Goal: Information Seeking & Learning: Learn about a topic

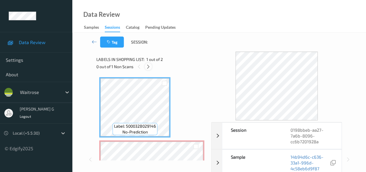
click at [148, 66] on icon at bounding box center [148, 66] width 5 height 5
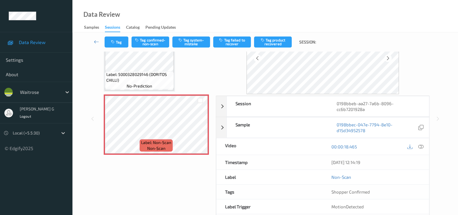
scroll to position [33, 0]
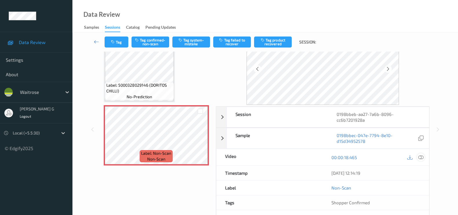
click at [370, 156] on icon at bounding box center [420, 157] width 5 height 5
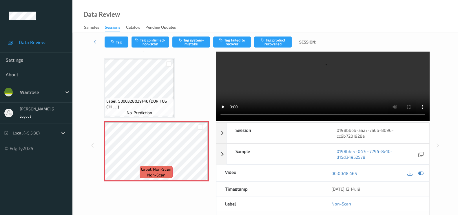
scroll to position [0, 0]
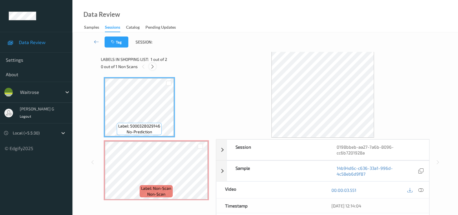
click at [154, 66] on icon at bounding box center [152, 66] width 5 height 5
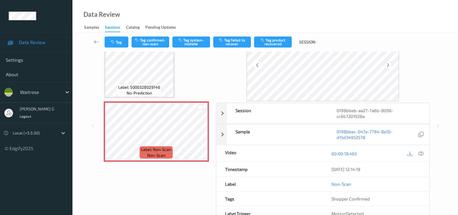
scroll to position [69, 0]
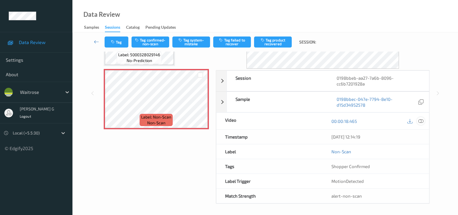
click at [422, 119] on icon at bounding box center [420, 120] width 5 height 5
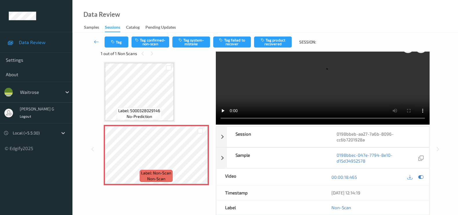
scroll to position [0, 0]
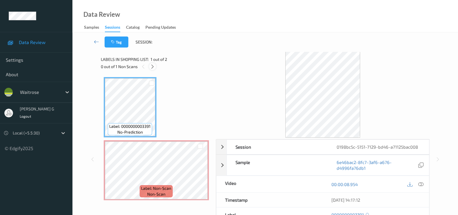
click at [154, 64] on icon at bounding box center [152, 66] width 5 height 5
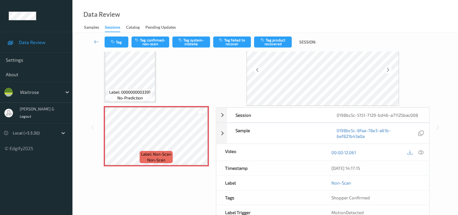
scroll to position [63, 0]
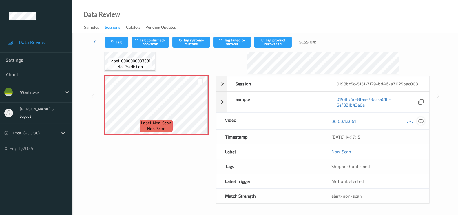
click at [421, 119] on icon at bounding box center [420, 120] width 5 height 5
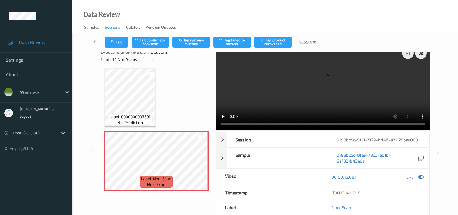
scroll to position [0, 0]
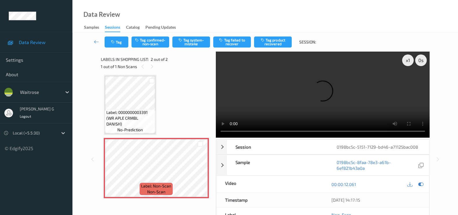
click at [252, 135] on video at bounding box center [323, 95] width 214 height 86
click at [151, 66] on icon at bounding box center [151, 66] width 5 height 5
click at [145, 67] on icon at bounding box center [142, 66] width 5 height 5
click at [421, 182] on icon at bounding box center [420, 184] width 5 height 5
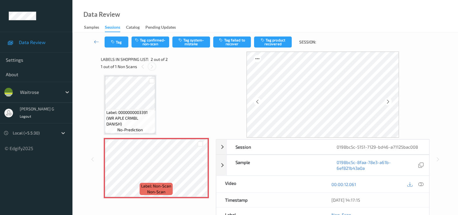
click at [152, 65] on icon at bounding box center [151, 66] width 5 height 5
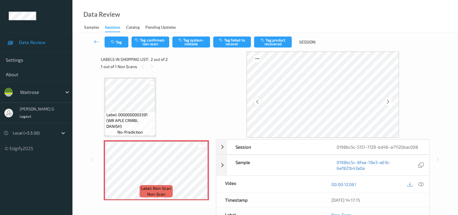
click at [259, 100] on icon at bounding box center [257, 101] width 5 height 5
click at [420, 183] on icon at bounding box center [420, 184] width 5 height 5
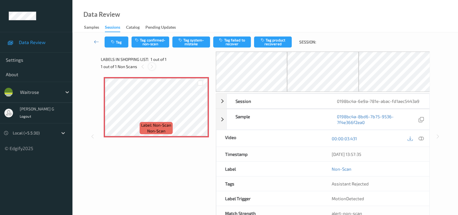
click at [151, 66] on icon at bounding box center [151, 66] width 5 height 5
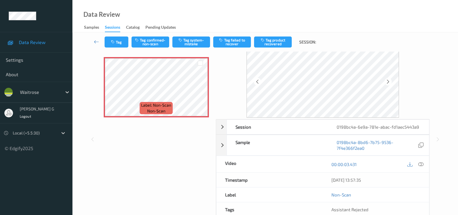
scroll to position [63, 0]
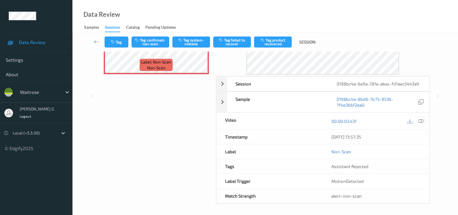
click at [421, 120] on icon at bounding box center [420, 120] width 5 height 5
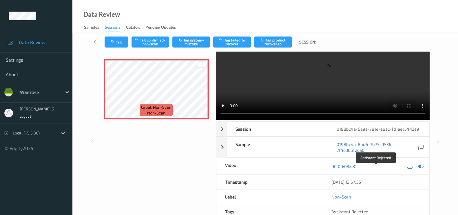
scroll to position [0, 0]
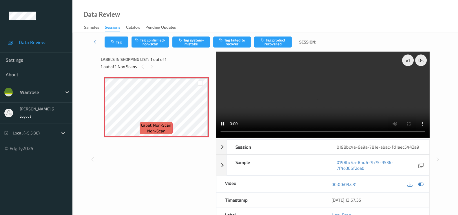
click at [216, 132] on video at bounding box center [323, 95] width 214 height 86
click at [218, 132] on video at bounding box center [323, 95] width 214 height 86
click at [406, 61] on div "x 1" at bounding box center [408, 60] width 12 height 12
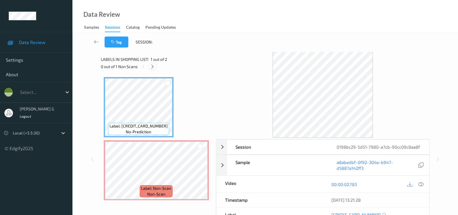
click at [153, 69] on div at bounding box center [152, 66] width 7 height 7
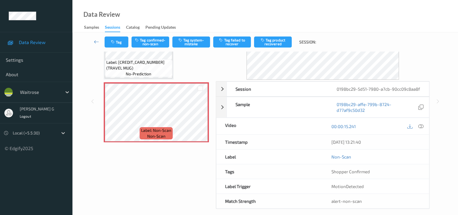
scroll to position [66, 0]
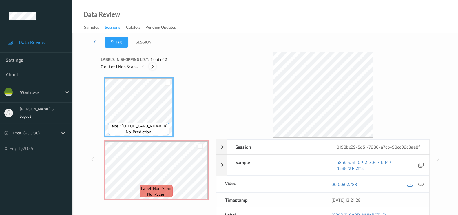
click at [152, 67] on icon at bounding box center [152, 66] width 5 height 5
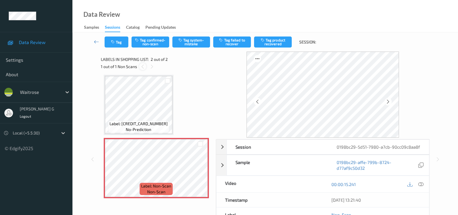
click at [143, 68] on icon at bounding box center [142, 66] width 5 height 5
click at [420, 187] on icon at bounding box center [420, 184] width 5 height 5
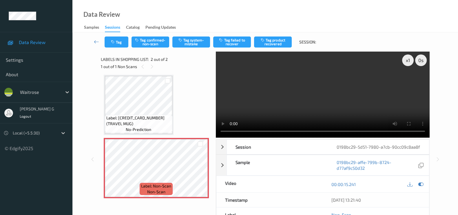
click at [256, 134] on video at bounding box center [323, 95] width 214 height 86
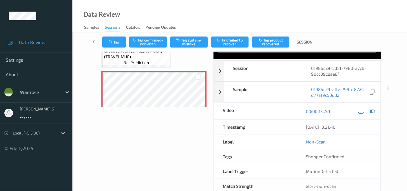
scroll to position [50, 0]
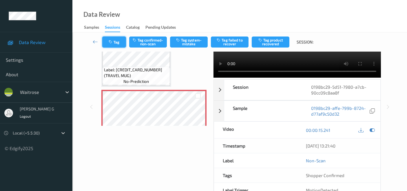
click at [114, 40] on button "Tag" at bounding box center [114, 41] width 24 height 11
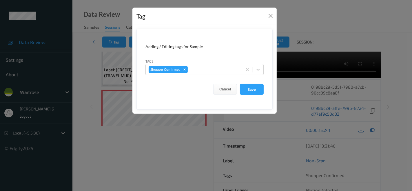
click at [79, 88] on div "Tag Adding / Editing tags for Sample Tags Shopper Confirmed Cancel Save" at bounding box center [206, 95] width 412 height 191
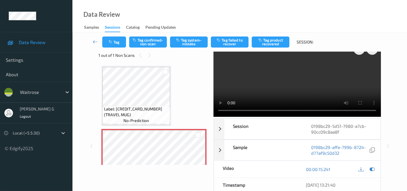
scroll to position [0, 0]
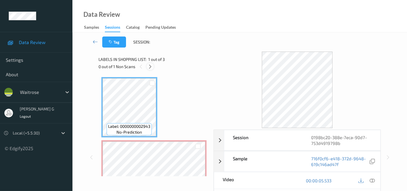
click at [150, 66] on icon at bounding box center [150, 66] width 5 height 5
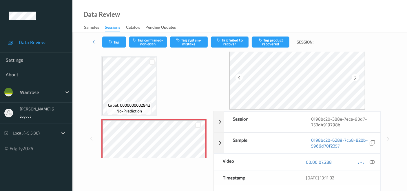
scroll to position [32, 0]
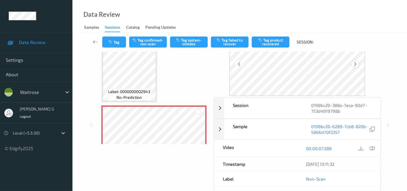
click at [358, 62] on icon at bounding box center [355, 63] width 5 height 5
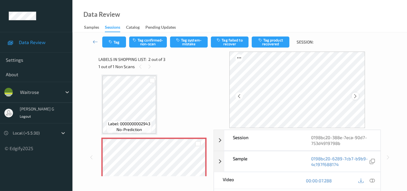
click at [357, 97] on icon at bounding box center [355, 96] width 5 height 5
click at [242, 97] on icon at bounding box center [239, 96] width 5 height 5
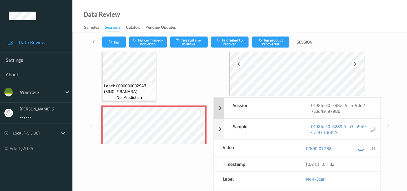
scroll to position [64, 0]
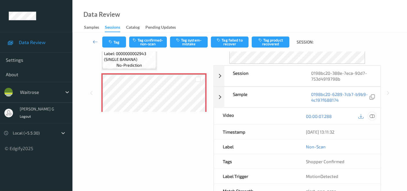
click at [371, 114] on icon at bounding box center [372, 116] width 5 height 5
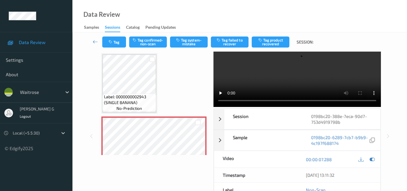
scroll to position [0, 0]
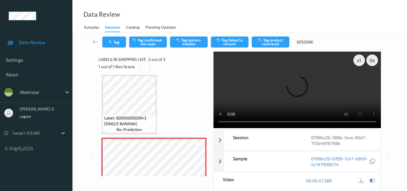
click at [185, 129] on div "x 1 0 s Session 0198bc20-388e-7eca-90d7-753d4919798b Session ID 0198bc20-388e-7…" at bounding box center [239, 157] width 282 height 211
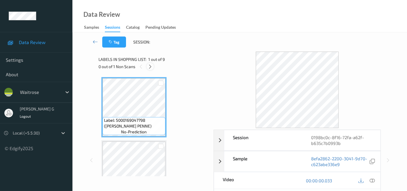
click at [149, 67] on icon at bounding box center [150, 66] width 5 height 5
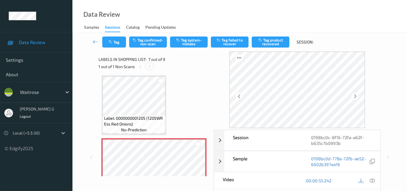
click at [150, 67] on icon at bounding box center [149, 66] width 5 height 5
click at [139, 66] on icon at bounding box center [140, 66] width 5 height 5
click at [372, 180] on icon at bounding box center [372, 180] width 5 height 5
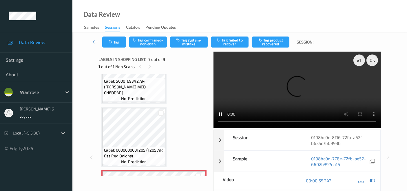
scroll to position [285, 0]
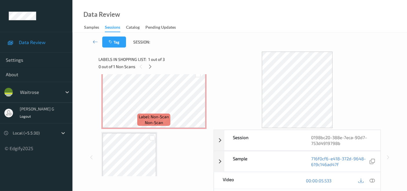
scroll to position [57, 0]
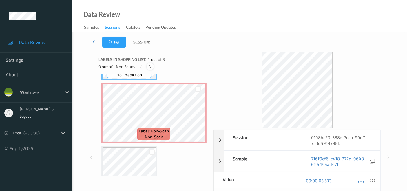
click at [151, 67] on icon at bounding box center [150, 66] width 5 height 5
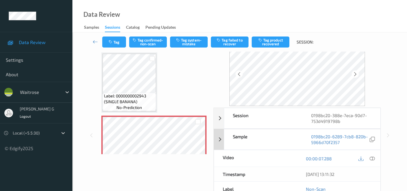
scroll to position [32, 0]
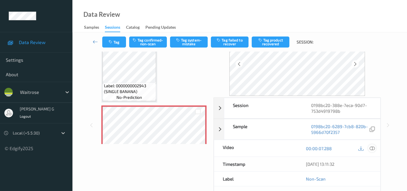
click at [373, 148] on icon at bounding box center [372, 148] width 5 height 5
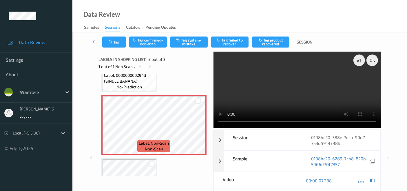
scroll to position [67, 0]
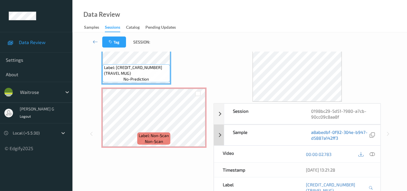
scroll to position [32, 0]
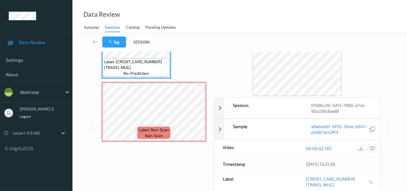
click at [374, 146] on icon at bounding box center [372, 148] width 5 height 5
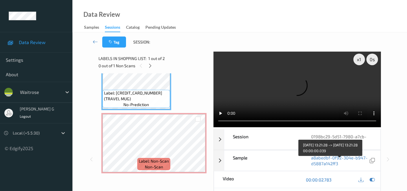
scroll to position [0, 0]
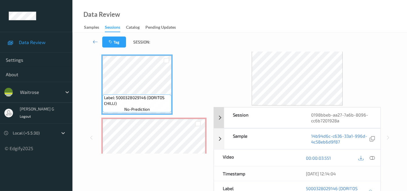
scroll to position [32, 0]
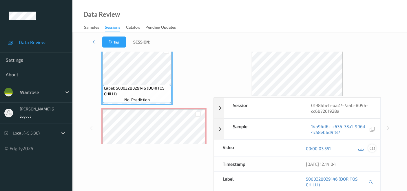
click at [374, 146] on icon at bounding box center [372, 148] width 5 height 5
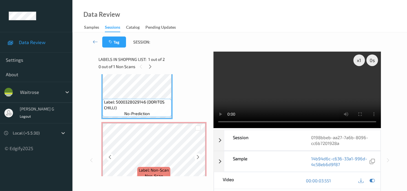
scroll to position [26, 0]
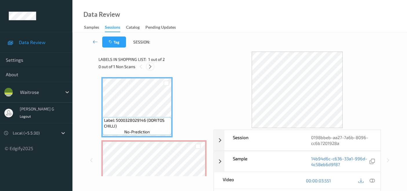
click at [151, 67] on icon at bounding box center [150, 66] width 5 height 5
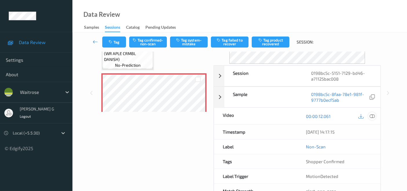
click at [374, 115] on icon at bounding box center [372, 116] width 5 height 5
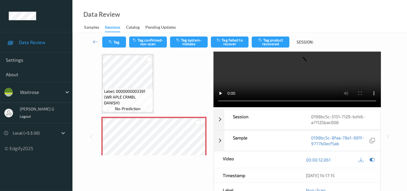
scroll to position [0, 0]
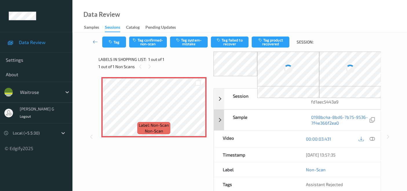
click at [373, 138] on icon at bounding box center [372, 138] width 5 height 5
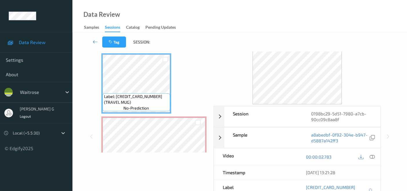
scroll to position [32, 0]
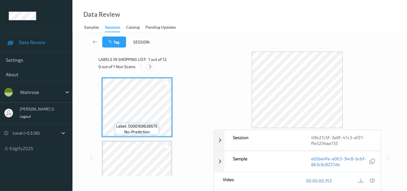
click at [152, 65] on icon at bounding box center [150, 66] width 5 height 5
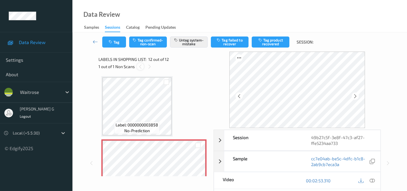
click at [140, 65] on icon at bounding box center [140, 66] width 5 height 5
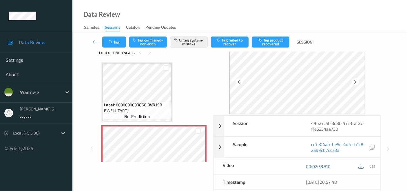
scroll to position [32, 0]
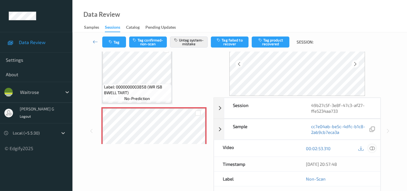
click at [371, 147] on icon at bounding box center [372, 148] width 5 height 5
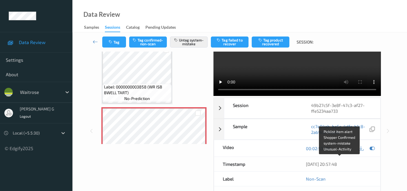
scroll to position [0, 0]
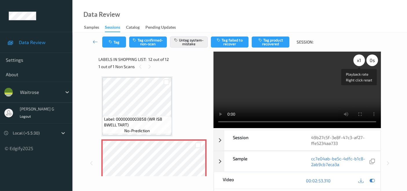
click at [359, 61] on div "x 1" at bounding box center [359, 60] width 12 height 12
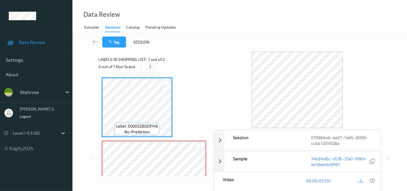
click at [151, 65] on icon at bounding box center [150, 66] width 5 height 5
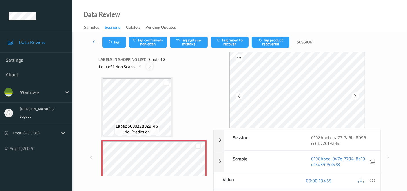
scroll to position [3, 0]
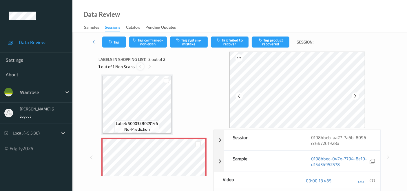
click at [140, 66] on icon at bounding box center [140, 66] width 5 height 5
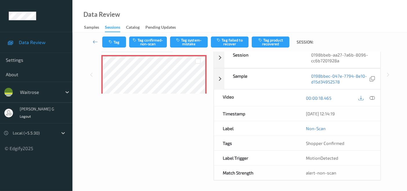
scroll to position [83, 0]
click at [373, 96] on icon at bounding box center [372, 97] width 5 height 5
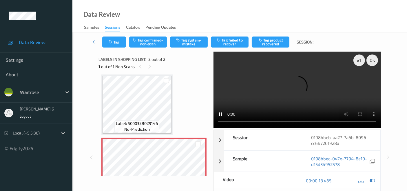
scroll to position [0, 0]
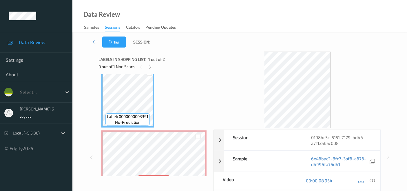
scroll to position [26, 0]
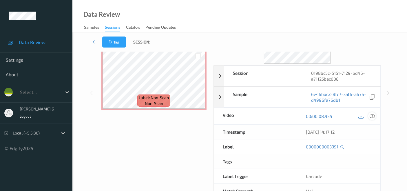
click at [374, 115] on icon at bounding box center [372, 116] width 5 height 5
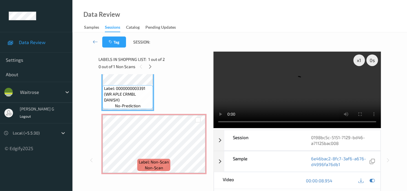
scroll to position [15, 0]
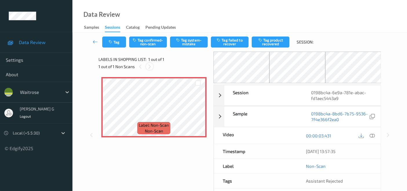
click at [151, 66] on icon at bounding box center [149, 66] width 5 height 5
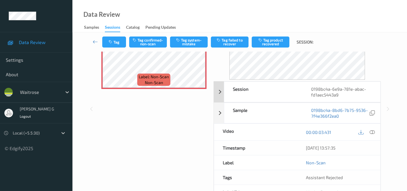
scroll to position [83, 0]
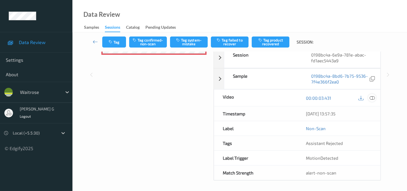
click at [371, 96] on icon at bounding box center [372, 97] width 5 height 5
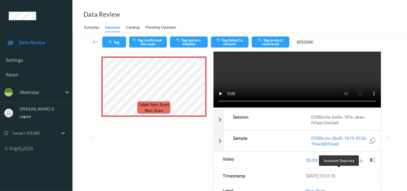
scroll to position [0, 0]
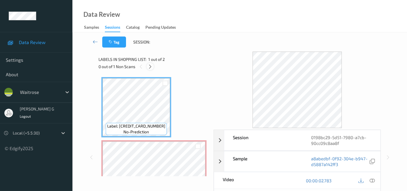
click at [150, 66] on icon at bounding box center [150, 66] width 5 height 5
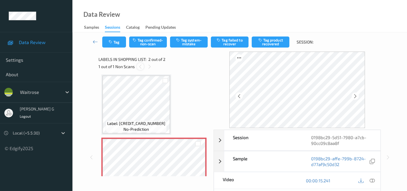
click at [139, 66] on icon at bounding box center [140, 66] width 5 height 5
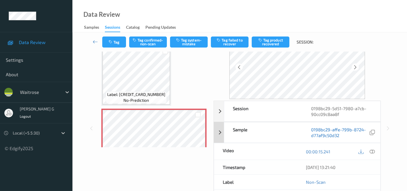
scroll to position [64, 0]
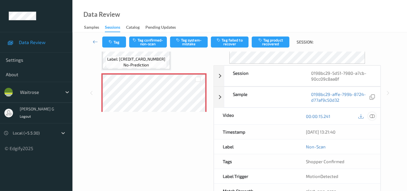
click at [373, 117] on icon at bounding box center [372, 116] width 5 height 5
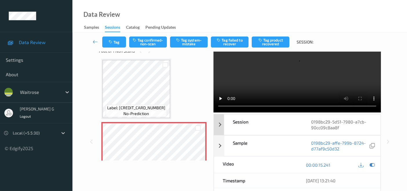
scroll to position [0, 0]
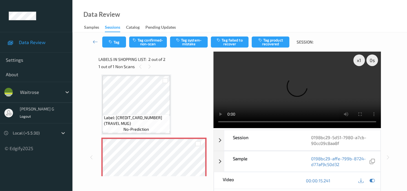
click at [392, 106] on div "x 1 0 s Session 0198bc29-5d51-7980-a7cb-90cc09c8aa8f Session ID 0198bc29-5d51-7…" at bounding box center [239, 157] width 311 height 211
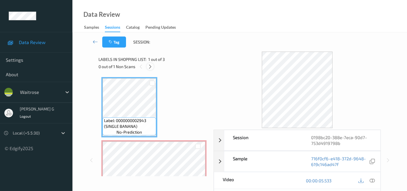
click at [149, 66] on icon at bounding box center [150, 66] width 5 height 5
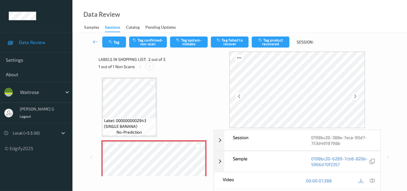
scroll to position [3, 0]
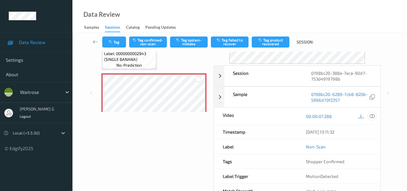
click at [372, 114] on icon at bounding box center [372, 116] width 5 height 5
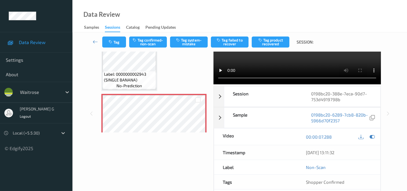
scroll to position [0, 0]
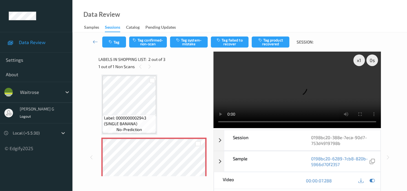
click at [199, 124] on div "x 1 0 s Session 0198bc20-388e-7eca-90d7-753d4919798b Session ID 0198bc20-388e-7…" at bounding box center [239, 157] width 282 height 211
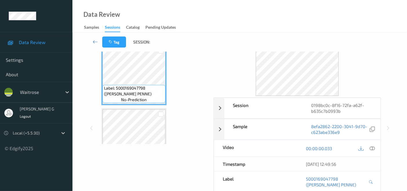
scroll to position [88, 0]
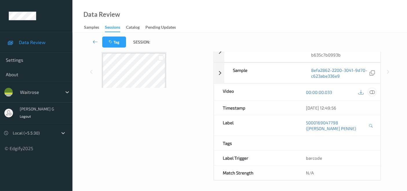
click at [372, 92] on icon at bounding box center [372, 92] width 5 height 5
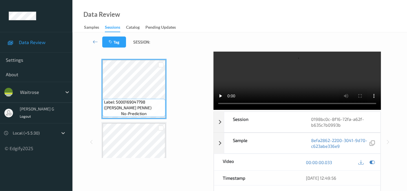
scroll to position [0, 0]
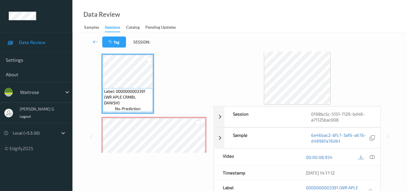
scroll to position [32, 0]
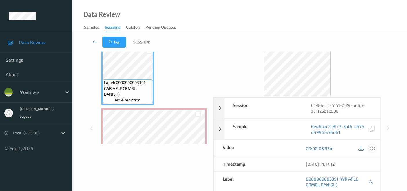
click at [372, 148] on icon at bounding box center [372, 148] width 5 height 5
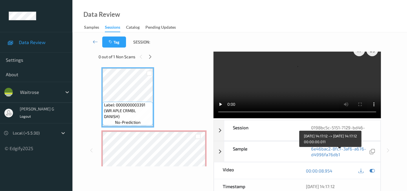
scroll to position [0, 0]
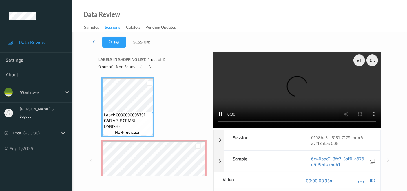
click at [245, 124] on video at bounding box center [296, 90] width 167 height 76
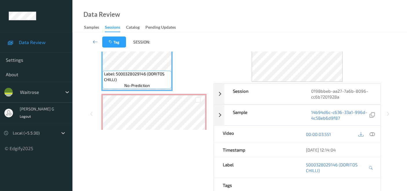
scroll to position [32, 0]
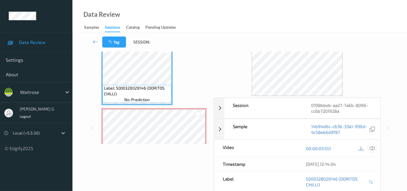
click at [373, 147] on icon at bounding box center [372, 148] width 5 height 5
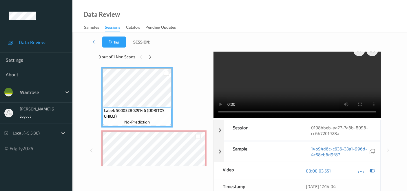
scroll to position [0, 0]
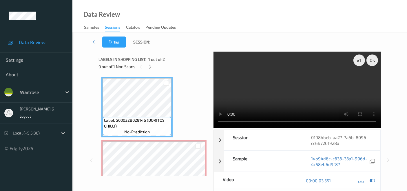
click at [218, 123] on video at bounding box center [296, 90] width 167 height 76
